Goal: Find contact information: Find contact information

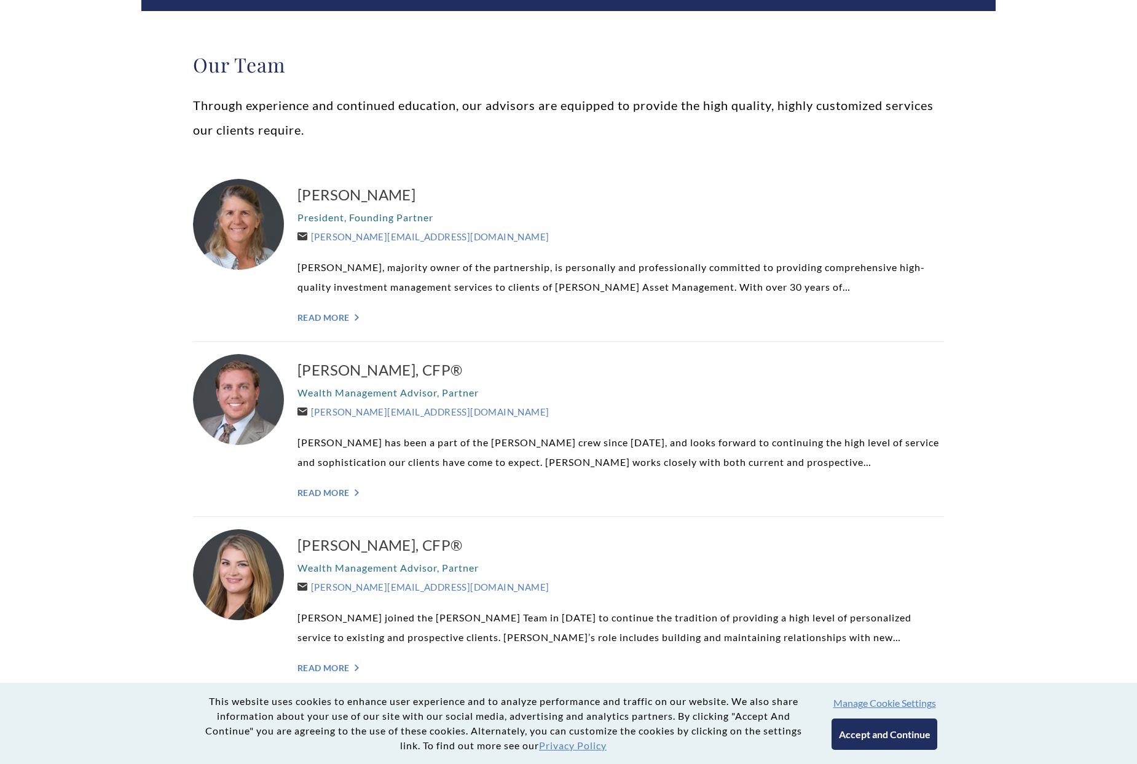
scroll to position [246, 0]
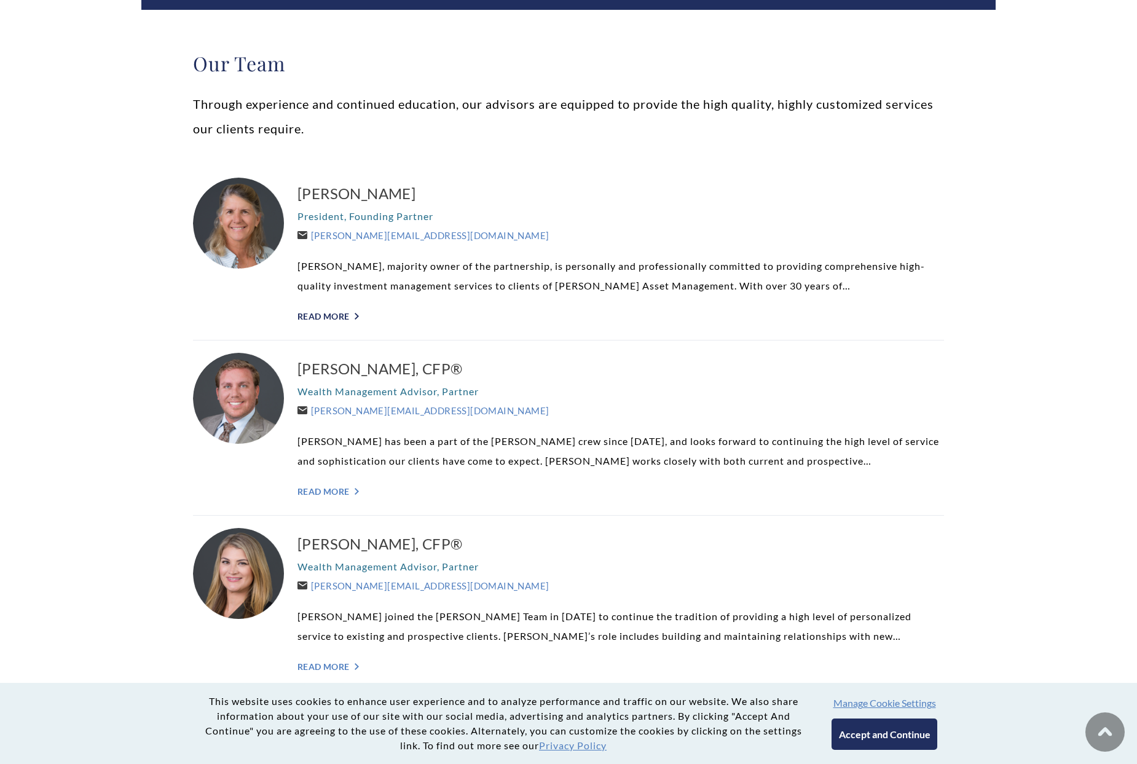
click at [355, 315] on link "Read More ">" at bounding box center [620, 316] width 646 height 10
click at [334, 486] on link "Read More ">" at bounding box center [620, 491] width 646 height 10
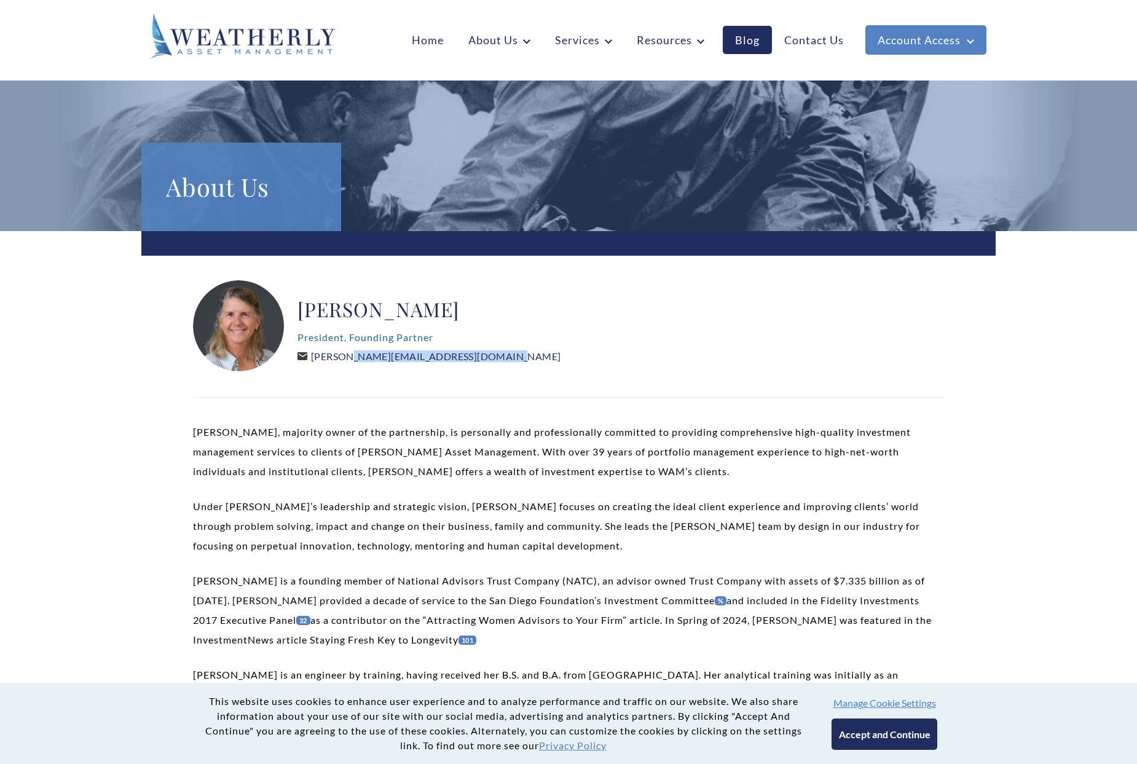
drag, startPoint x: 482, startPoint y: 359, endPoint x: 315, endPoint y: 361, distance: 167.8
click at [315, 361] on div "Carolyn P. Taylor President, Founding Partner Carolyn@WeatherlyAssetMgt.com" at bounding box center [568, 326] width 751 height 92
copy link "[PERSON_NAME][EMAIL_ADDRESS][DOMAIN_NAME]"
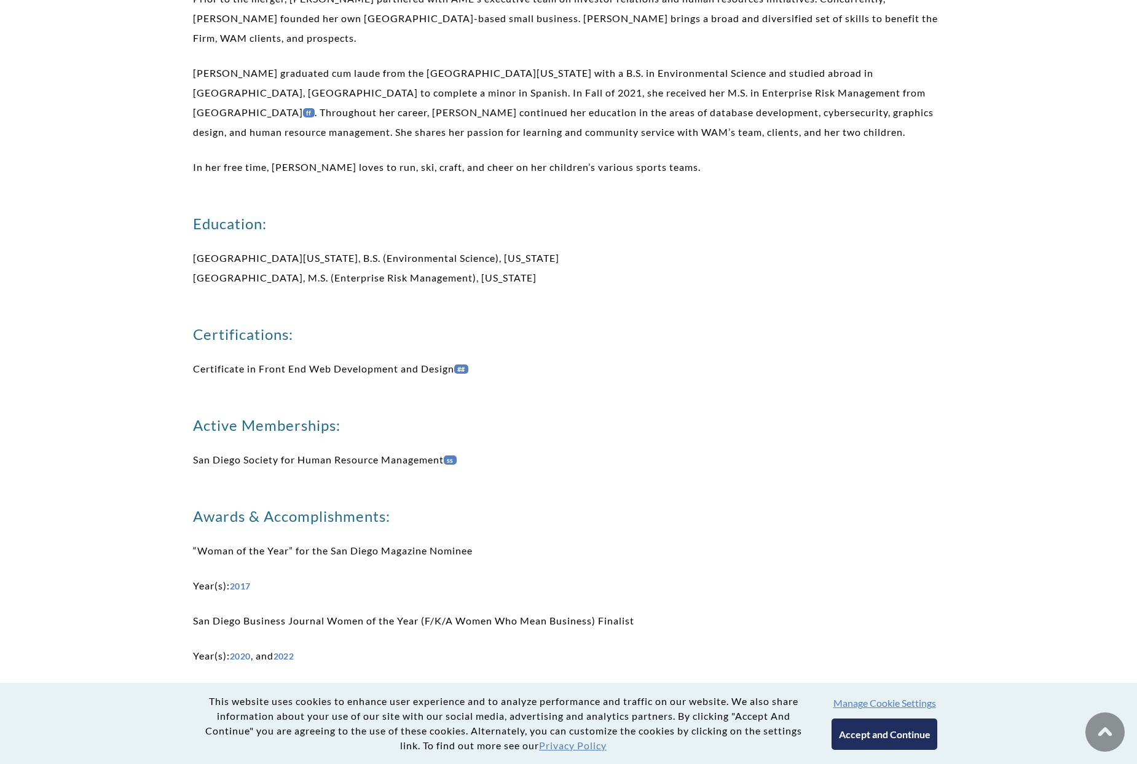
scroll to position [614, 0]
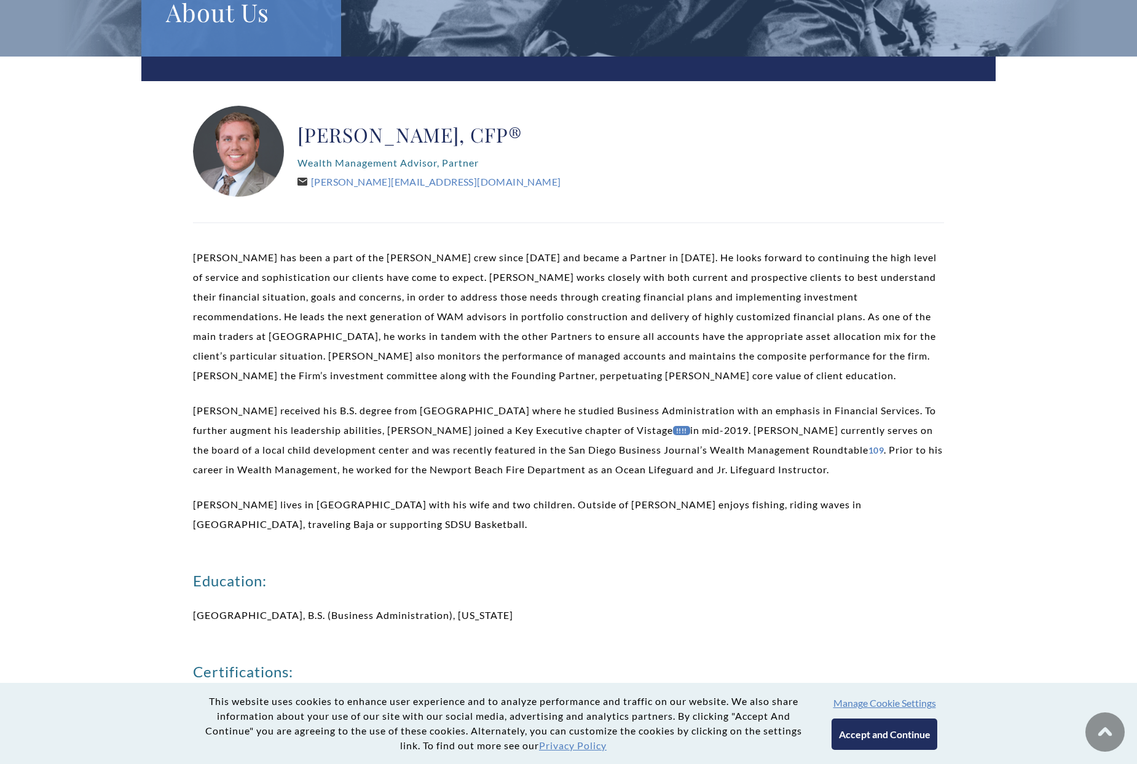
scroll to position [246, 0]
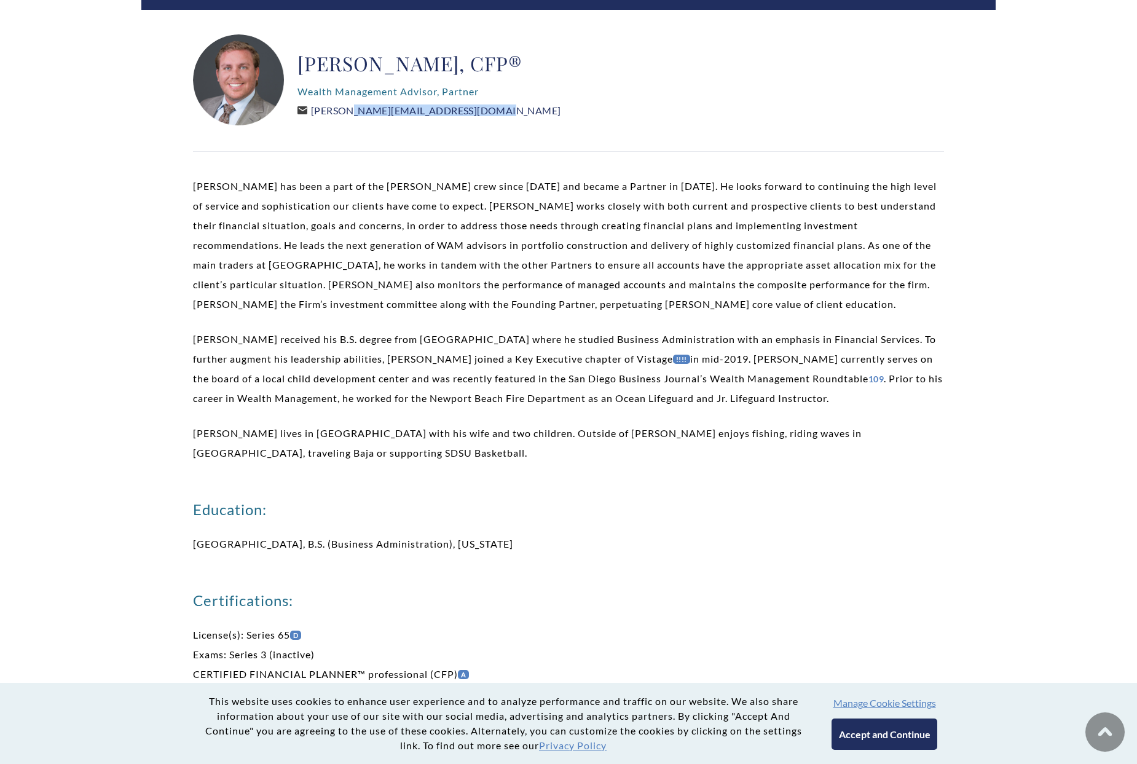
drag, startPoint x: 466, startPoint y: 110, endPoint x: 315, endPoint y: 113, distance: 150.6
click at [315, 113] on div "Brent Armstrong, CFP® Wealth Management Advisor, Partner Brent@WeatherlyAssetMg…" at bounding box center [428, 80] width 263 height 92
copy link "Brent@WeatherlyAssetMgt.com"
